Goal: Find specific page/section: Find specific page/section

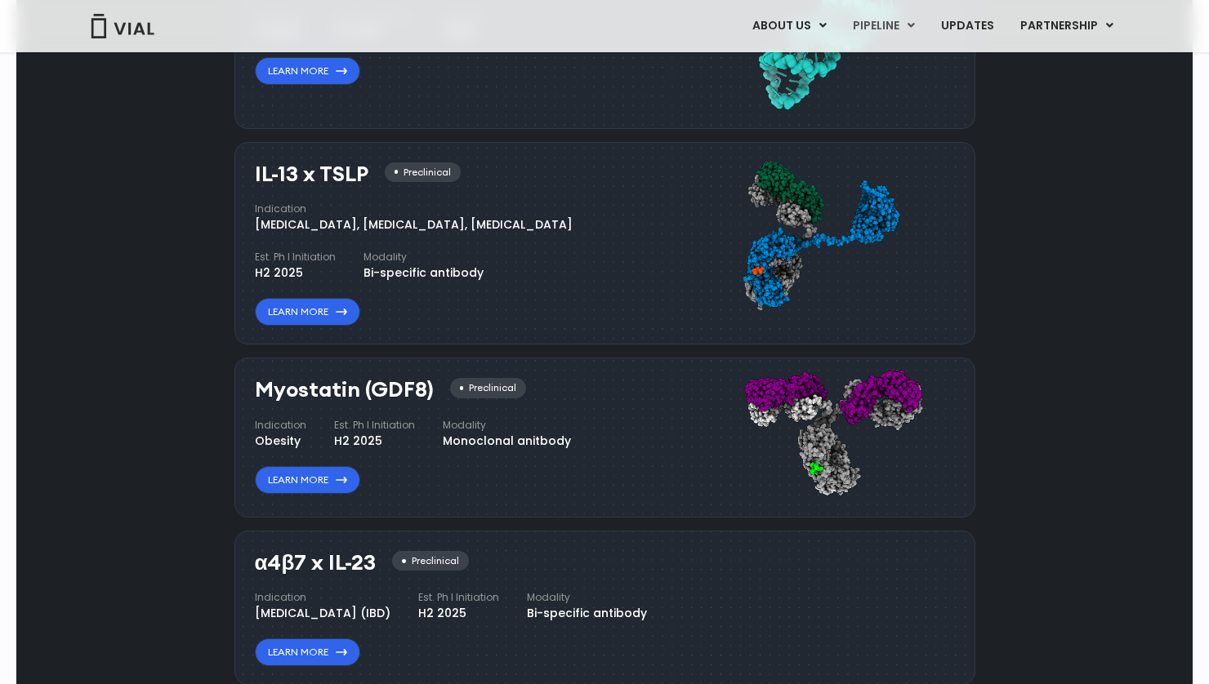
scroll to position [1172, 0]
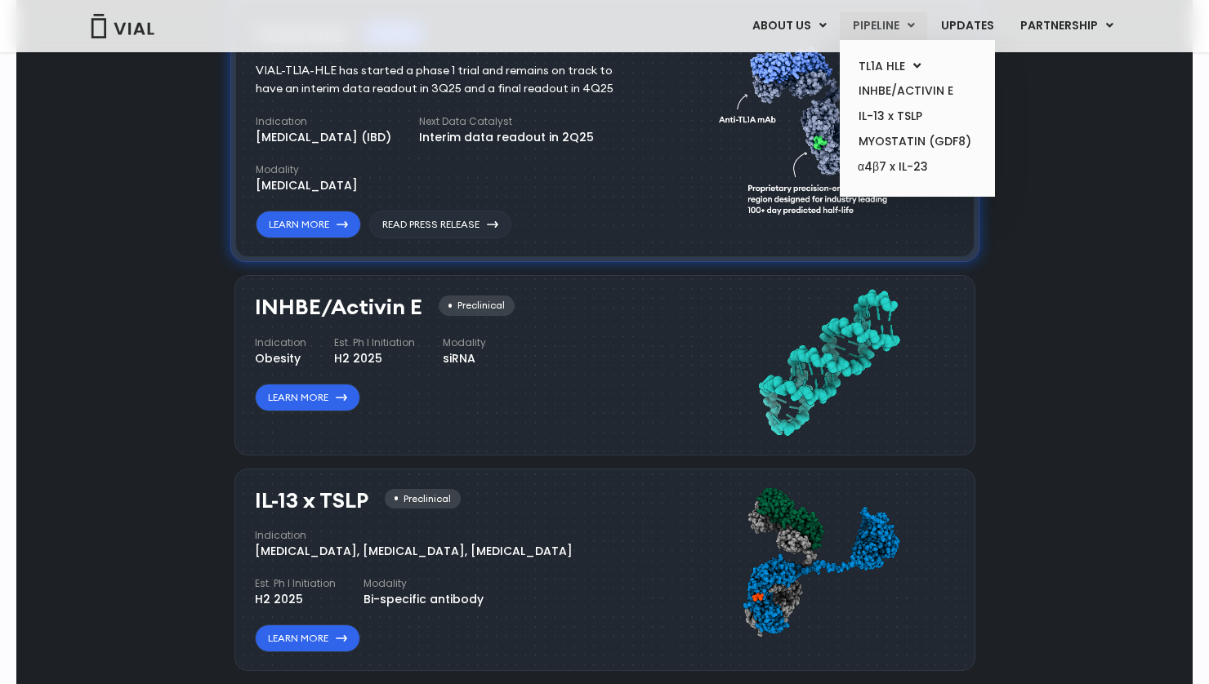
click at [875, 20] on link "PIPELINE" at bounding box center [883, 26] width 87 height 28
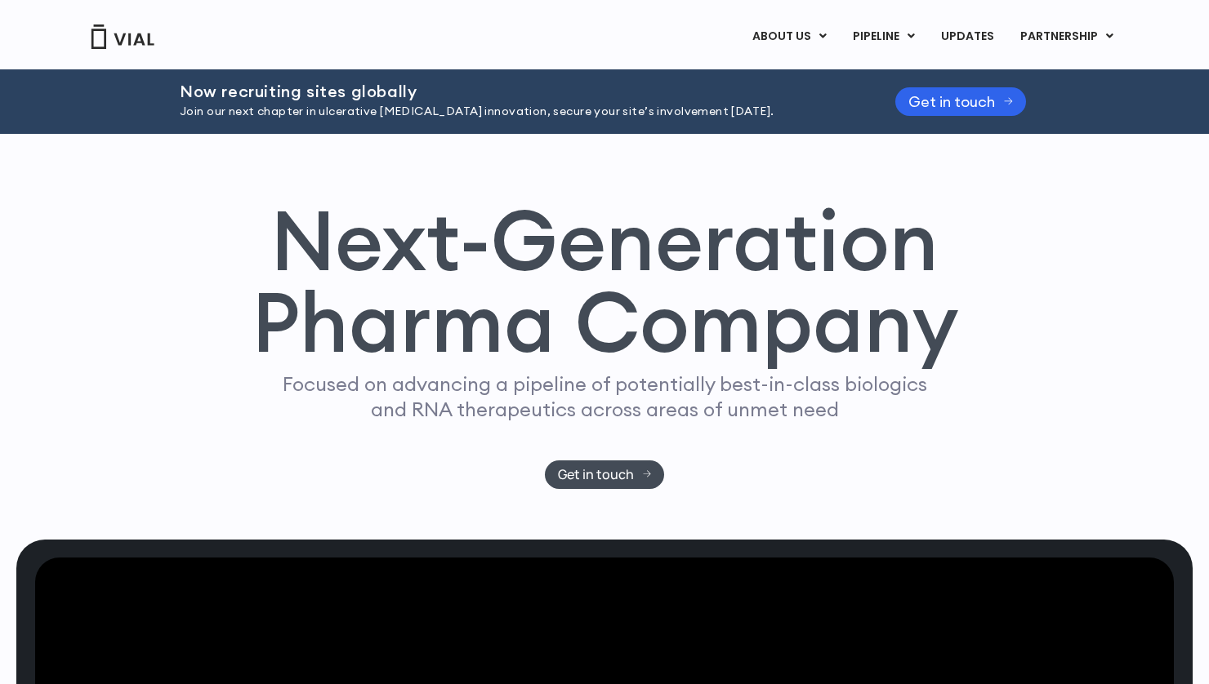
click at [823, 481] on div "Next-Generation Pharma Company Focused on advancing a pipeline of potentially b…" at bounding box center [604, 344] width 1045 height 290
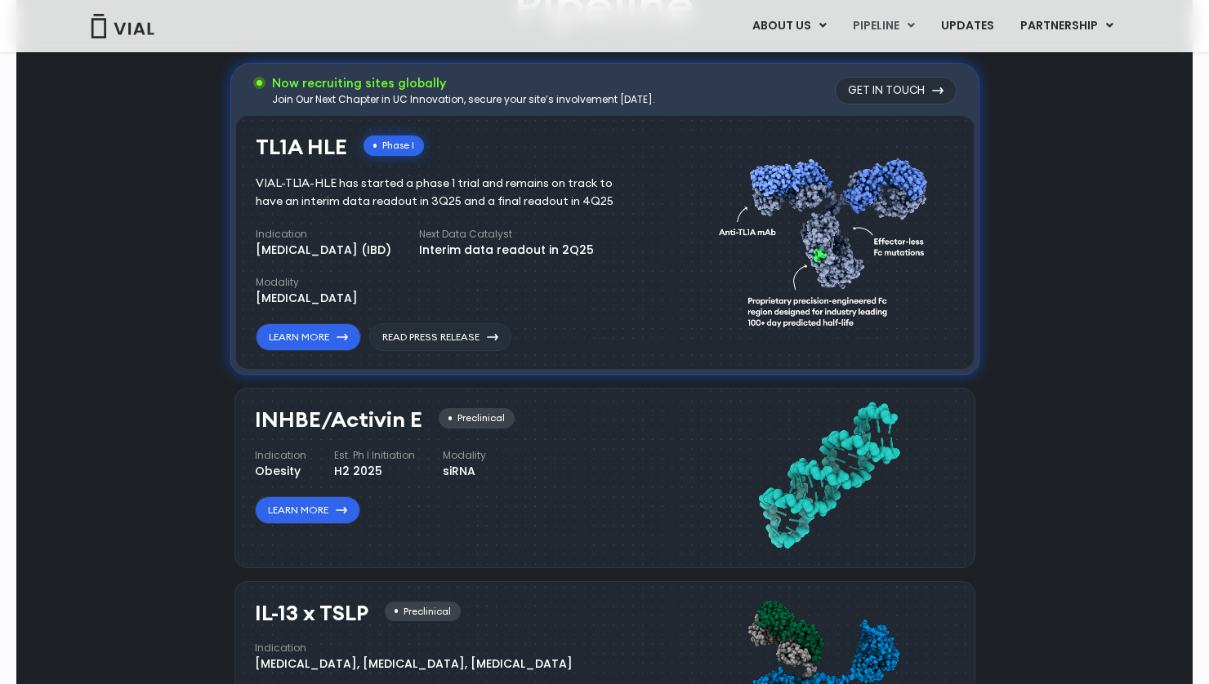
scroll to position [1062, 0]
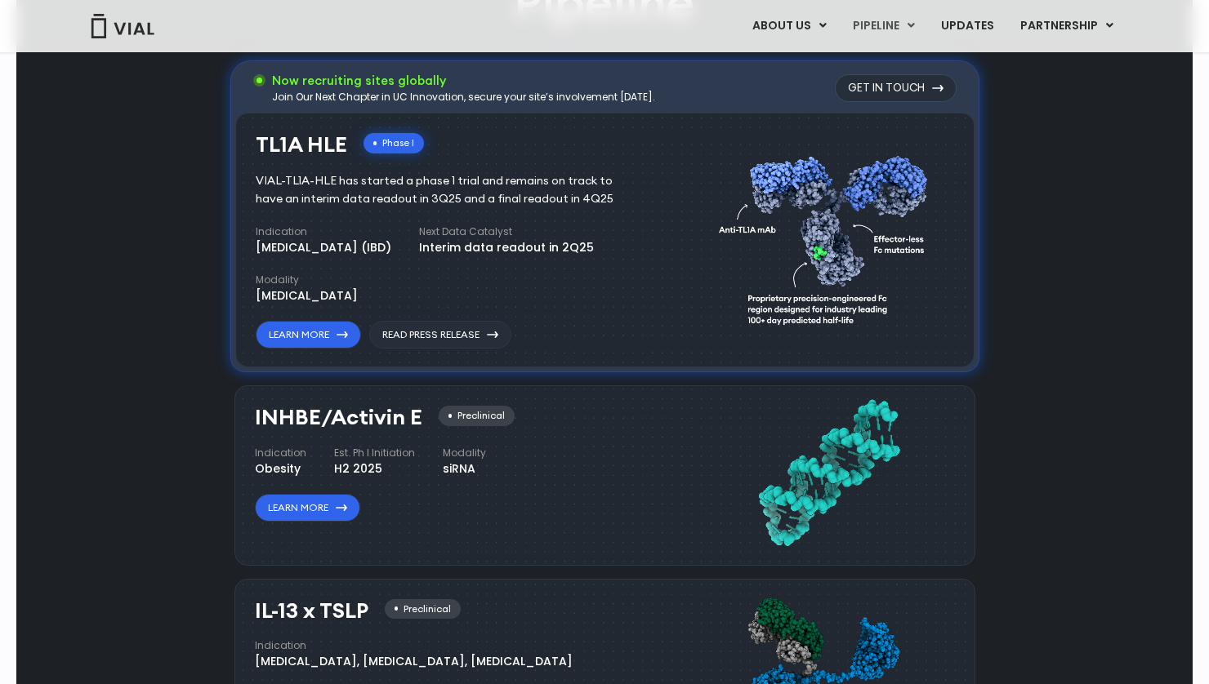
click at [1009, 435] on div "Pipeline Now recruiting sites globally Join Our Next Chapter in UC Innovation, …" at bounding box center [604, 573] width 1138 height 1209
click at [1078, 287] on div "Pipeline Now recruiting sites globally Join Our Next Chapter in UC Innovation, …" at bounding box center [604, 573] width 1138 height 1209
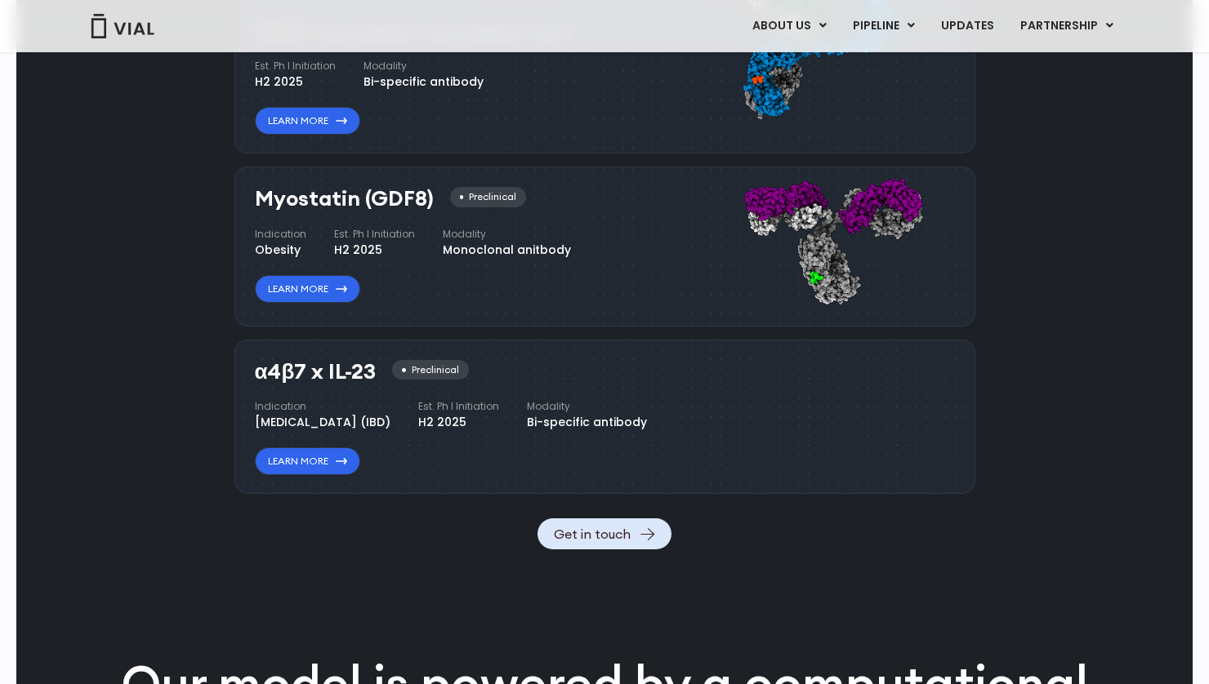
scroll to position [1715, 0]
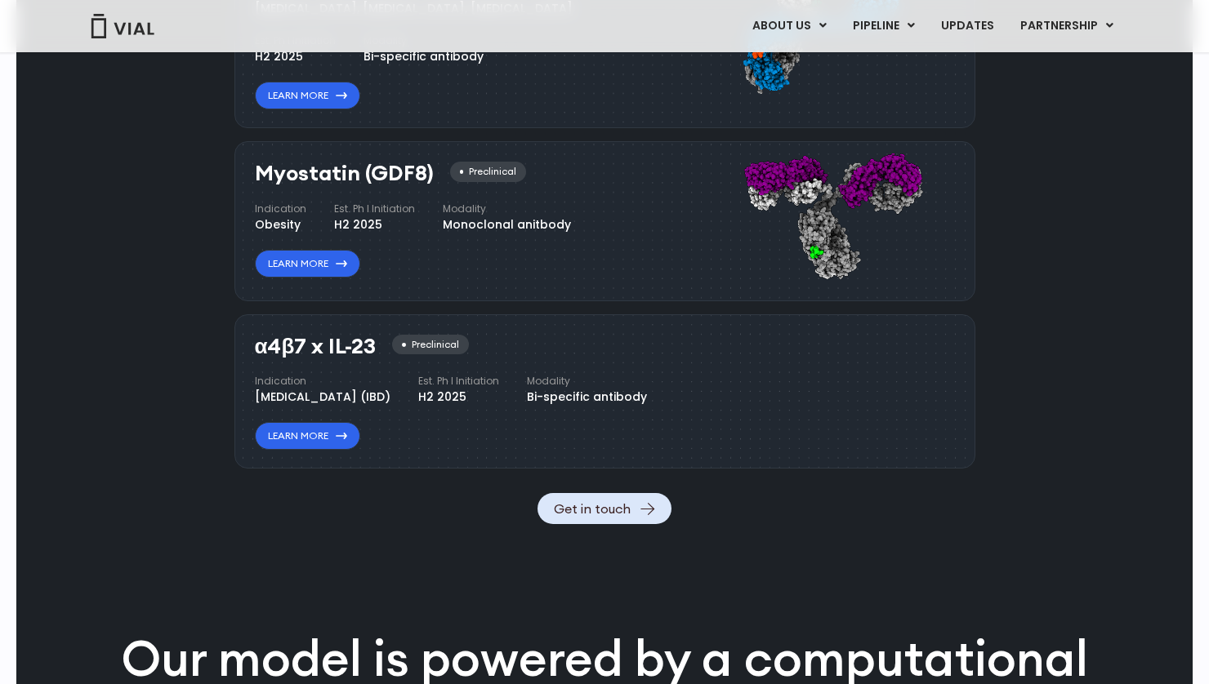
click at [590, 381] on div "Indication Inflammatory bowel disease (IBD) Est. Ph I Initiation H2 2025 Modali…" at bounding box center [451, 390] width 392 height 32
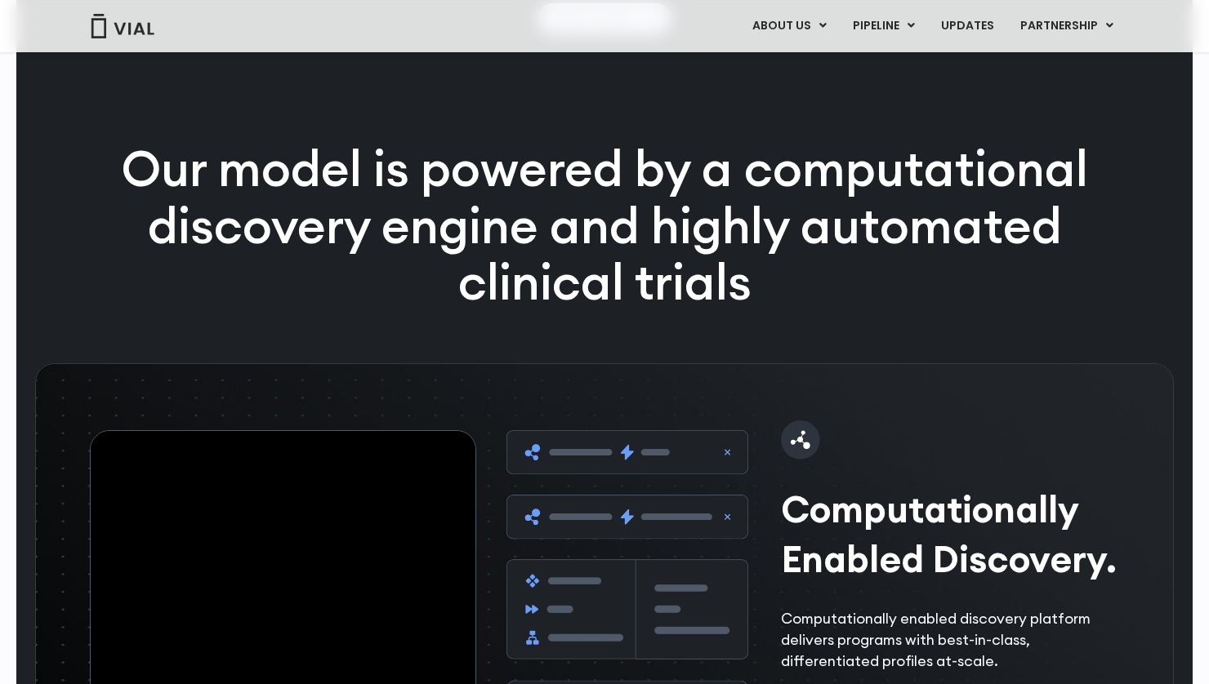
scroll to position [2613, 0]
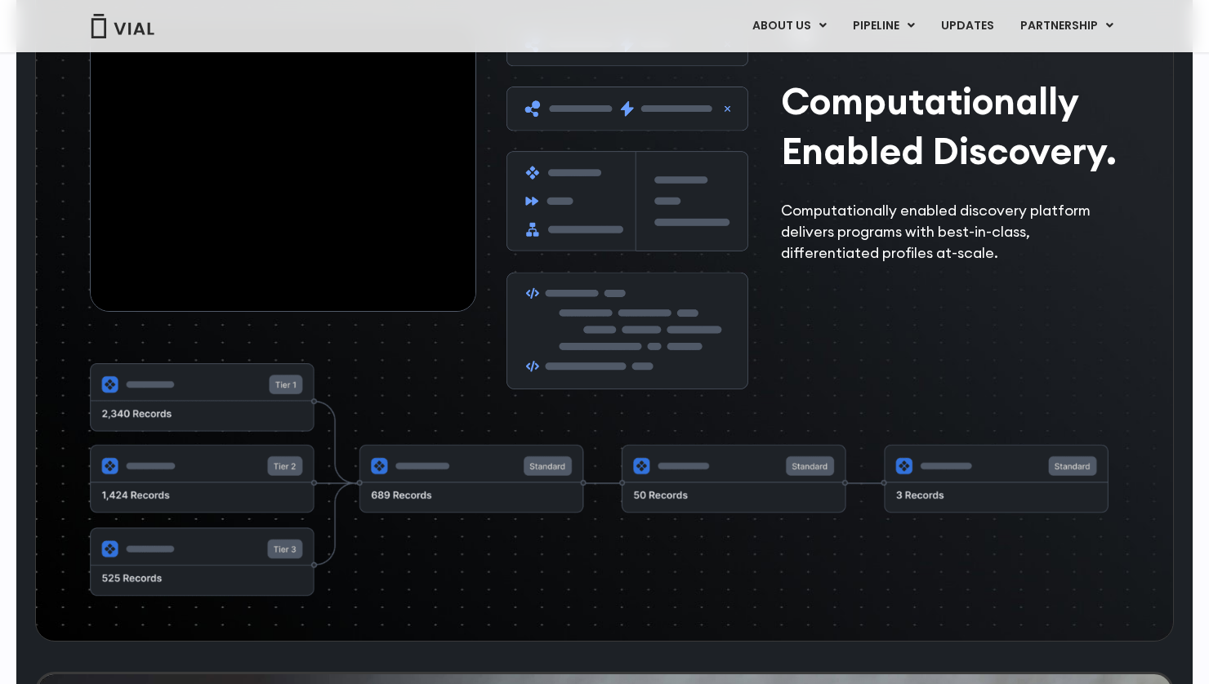
click at [818, 389] on div "Computationally Enabled Discovery. Computationally enabled discovery platform d…" at bounding box center [609, 205] width 1039 height 367
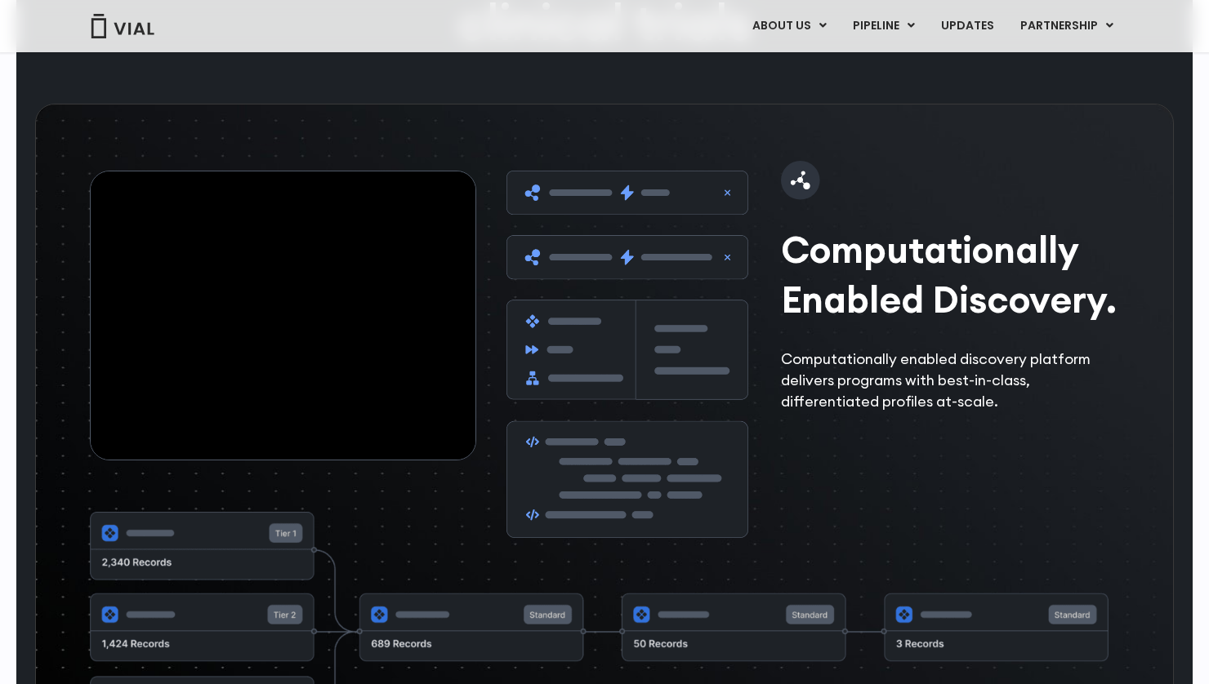
scroll to position [2450, 0]
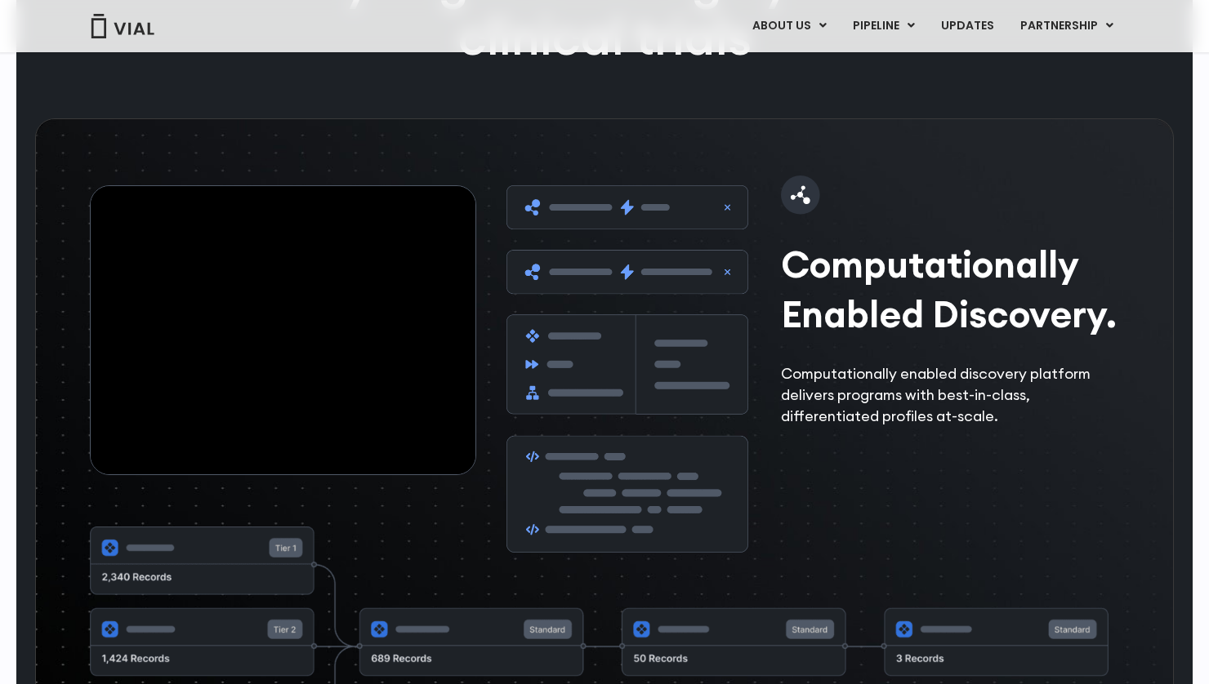
click at [831, 314] on h2 "Computationally Enabled Discovery." at bounding box center [955, 289] width 348 height 100
click at [802, 215] on img at bounding box center [800, 195] width 39 height 39
click at [381, 399] on video at bounding box center [283, 330] width 385 height 288
click at [839, 501] on div "Computationally Enabled Discovery. Computationally enabled discovery platform d…" at bounding box center [609, 368] width 1039 height 367
